Goal: Book appointment/travel/reservation

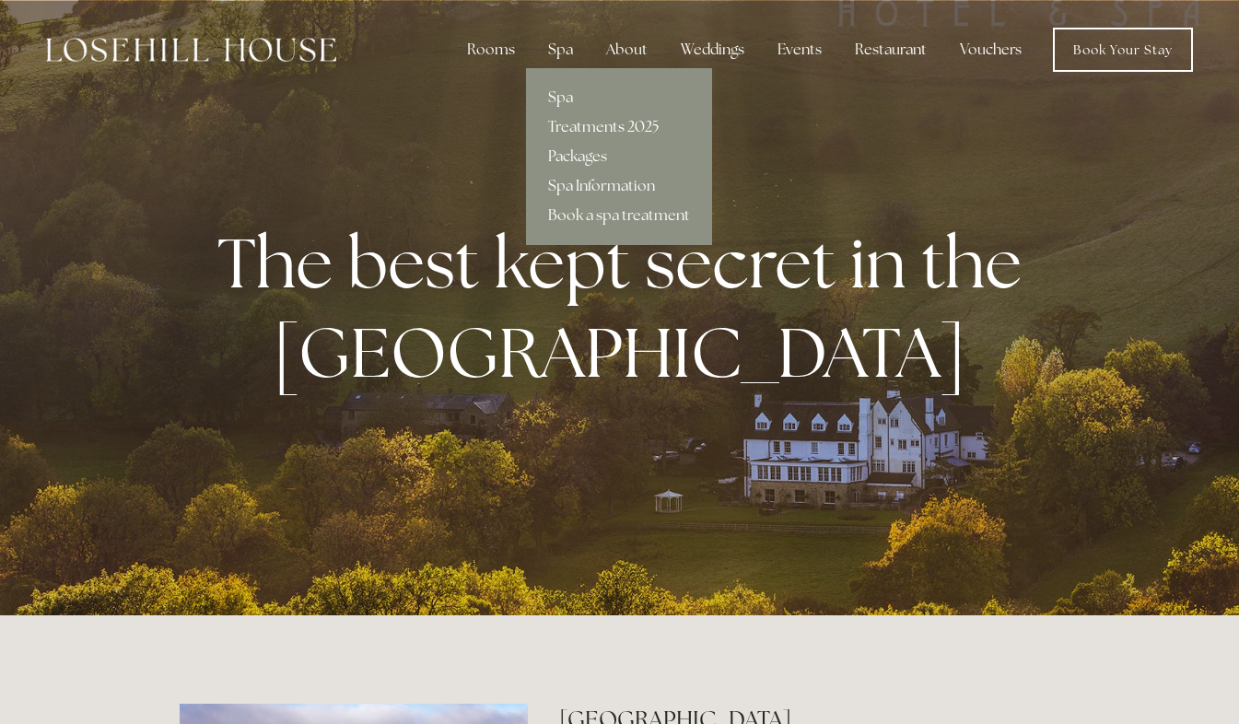
click at [592, 128] on link "Treatments 2025" at bounding box center [619, 126] width 186 height 29
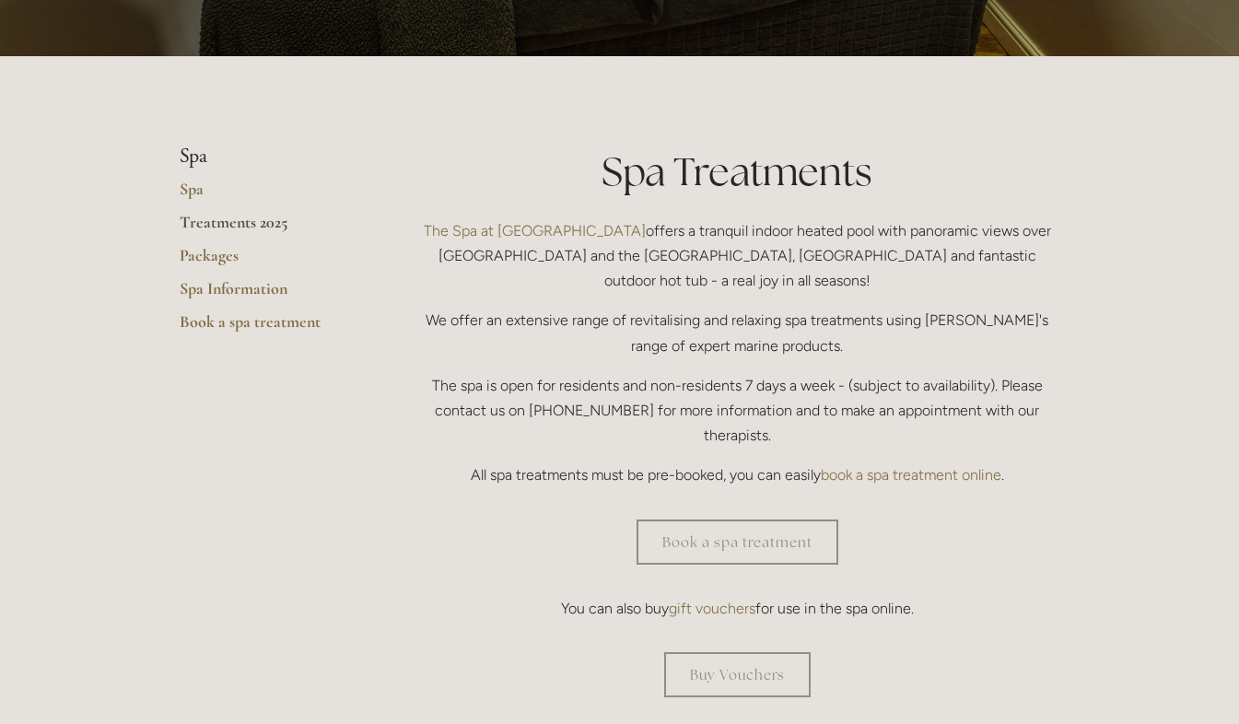
scroll to position [409, 0]
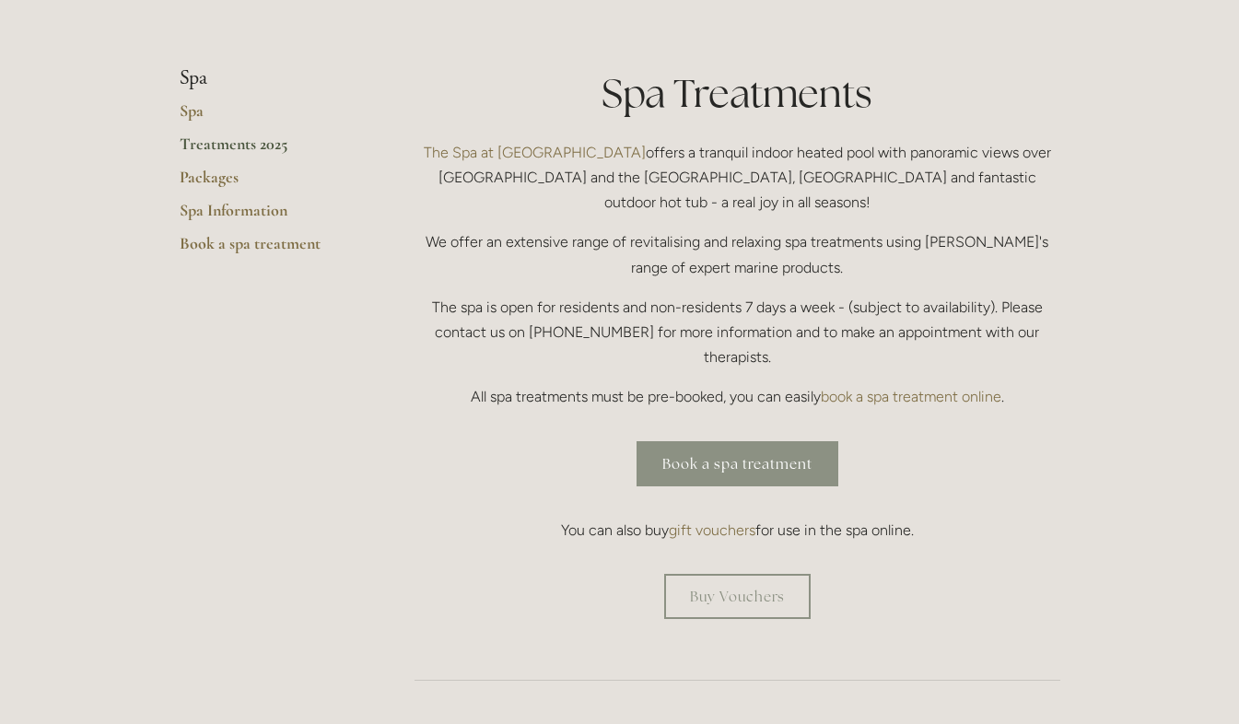
click at [753, 441] on link "Book a spa treatment" at bounding box center [738, 463] width 202 height 45
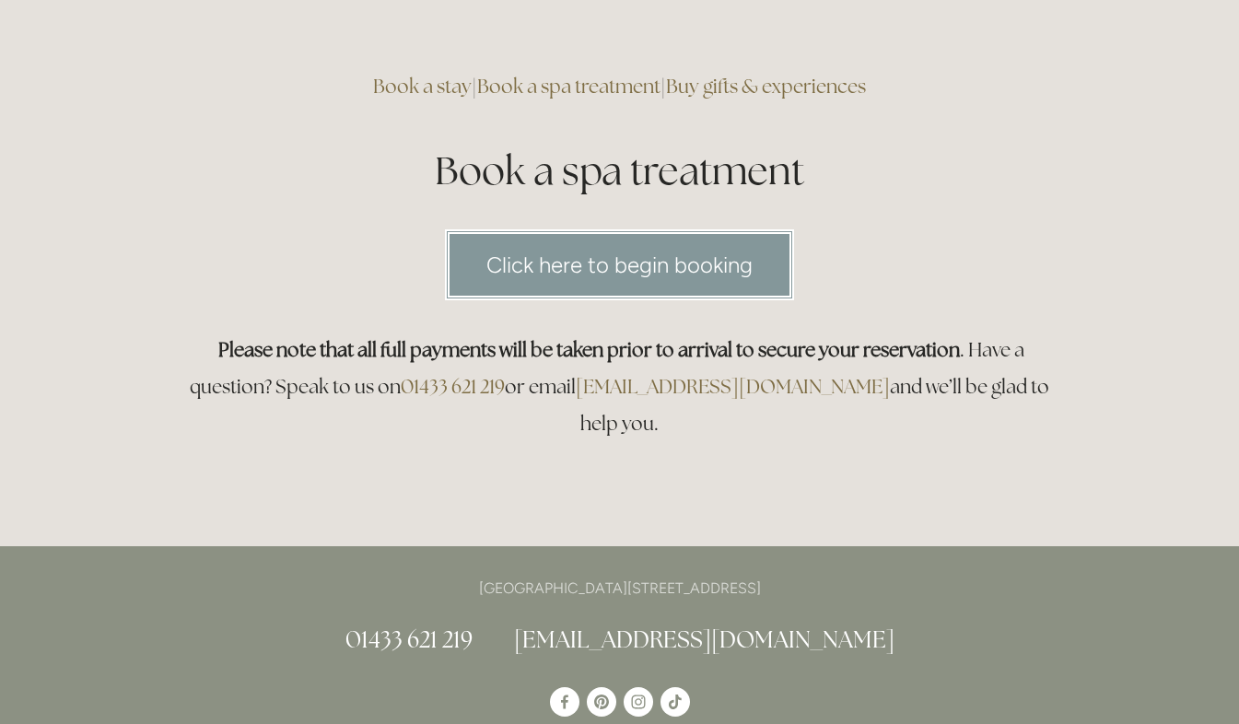
scroll to position [106, 0]
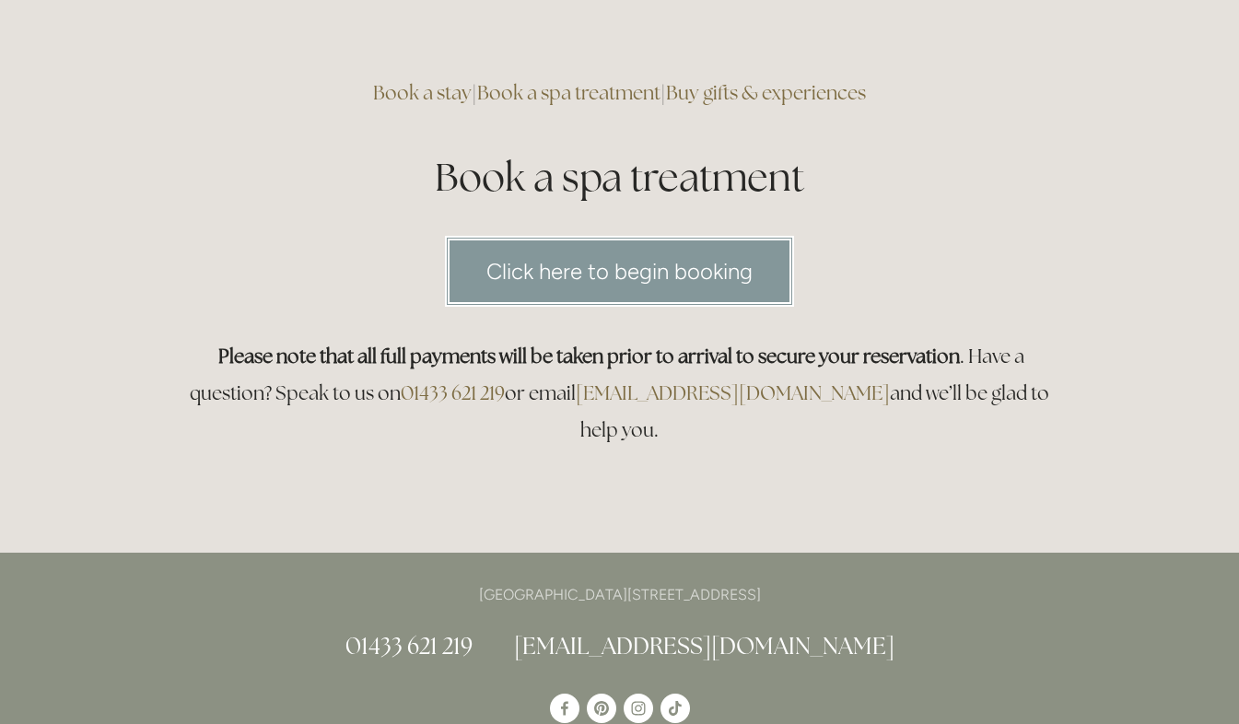
click at [677, 275] on link "Click here to begin booking" at bounding box center [619, 271] width 349 height 71
